Goal: Task Accomplishment & Management: Manage account settings

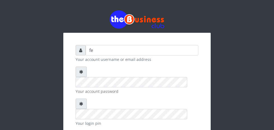
type input "f"
type input "[EMAIL_ADDRESS][DOMAIN_NAME]"
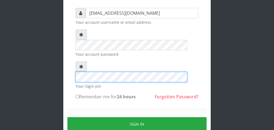
scroll to position [44, 0]
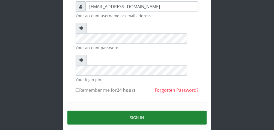
click at [176, 110] on button "Sign in" at bounding box center [136, 117] width 139 height 14
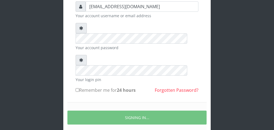
click at [78, 88] on input "Remember me for 24 hours" at bounding box center [78, 90] width 4 height 4
checkbox input "true"
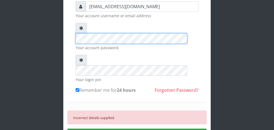
scroll to position [55, 0]
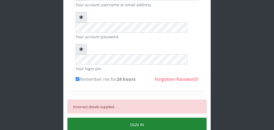
click at [161, 117] on button "SIGN IN" at bounding box center [136, 124] width 139 height 14
click at [161, 107] on div "Incorrect details supplied. SIGN IN" at bounding box center [136, 115] width 139 height 49
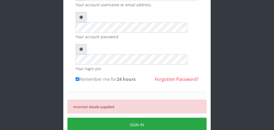
click at [180, 76] on link "Forgotten Password?" at bounding box center [177, 79] width 44 height 6
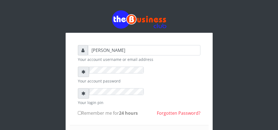
type input "felix adebawo"
click at [78, 111] on input "Remember me for 24 hours" at bounding box center [80, 113] width 4 height 4
checkbox input "true"
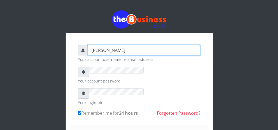
click at [88, 45] on input "felix adebawo" at bounding box center [144, 50] width 113 height 10
type input "f"
type input "[EMAIL_ADDRESS][DOMAIN_NAME]"
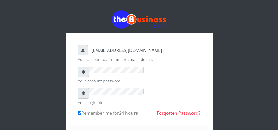
drag, startPoint x: 150, startPoint y: 16, endPoint x: 146, endPoint y: 16, distance: 3.8
click at [146, 16] on div at bounding box center [139, 19] width 147 height 18
